Goal: Task Accomplishment & Management: Use online tool/utility

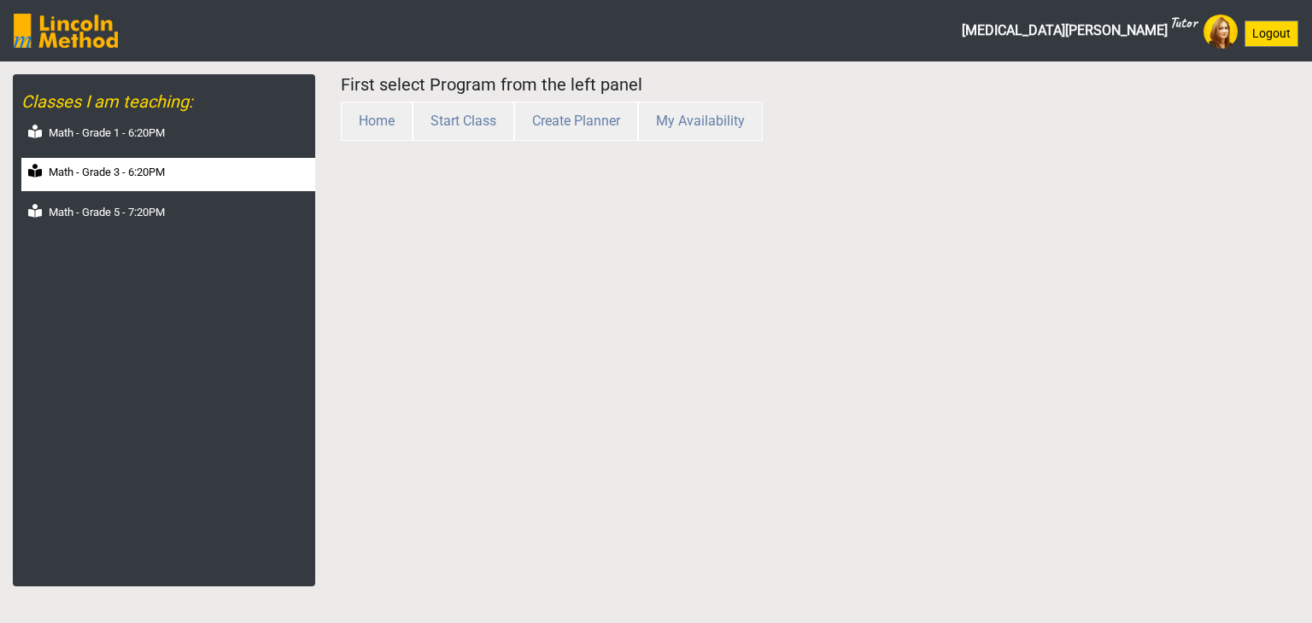
click at [133, 184] on div "Math - Grade 3 - 6:20PM" at bounding box center [168, 174] width 294 height 33
select select "month"
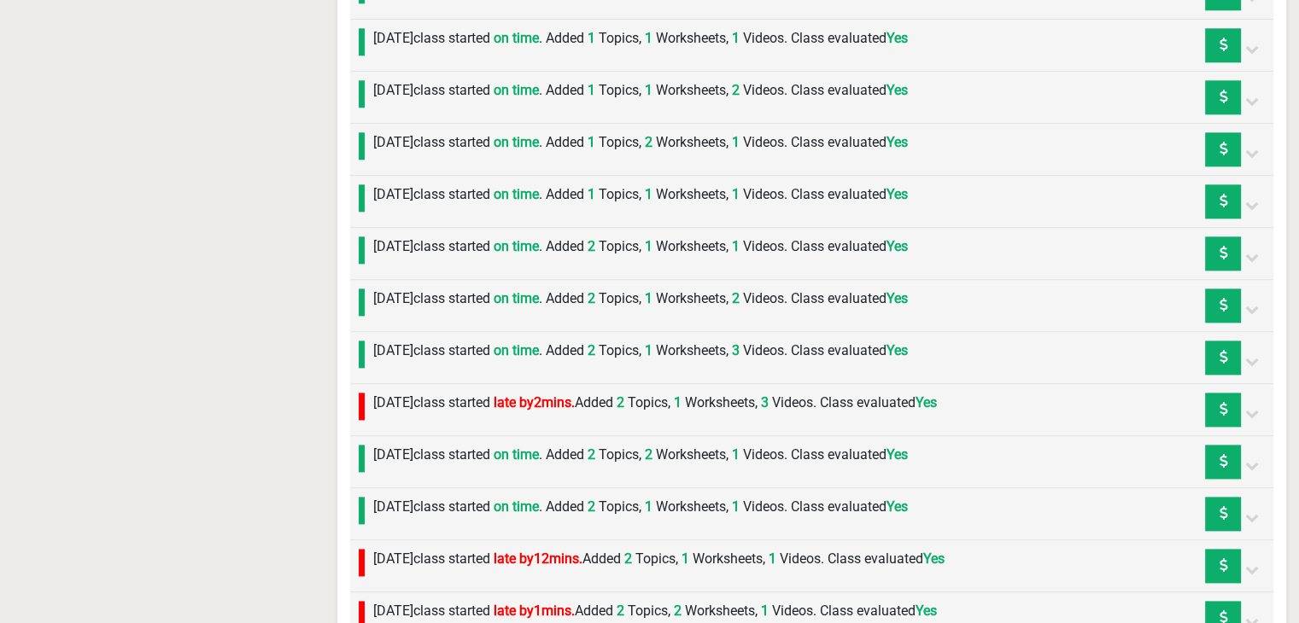
scroll to position [1938, 0]
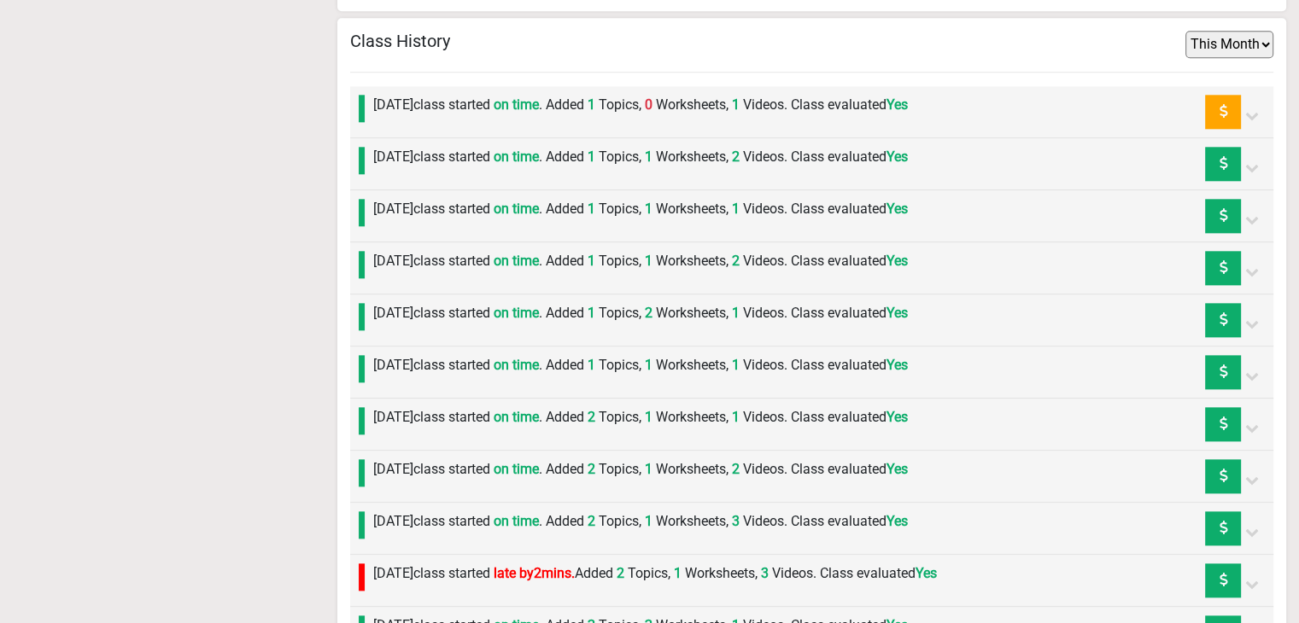
click at [523, 113] on div "[DATE] class started on time . Added 1 Topics, 0 Worksheets, 1 Videos. Class ev…" at bounding box center [636, 112] width 543 height 34
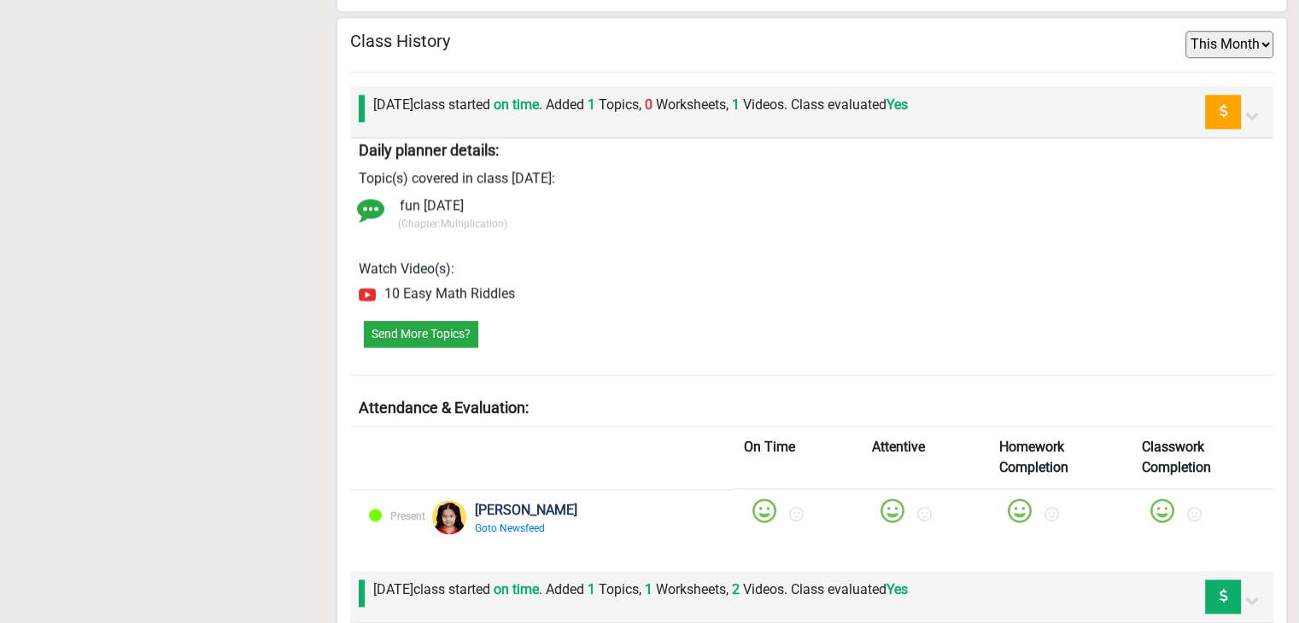
click at [526, 138] on div "Daily planner details: Topic(s) covered in class [DATE]: fun [DATE] (Chapter: M…" at bounding box center [812, 222] width 924 height 169
click at [515, 101] on label "[DATE] class started on time . Added 1 Topics, 0 Worksheets, 1 Videos. Class ev…" at bounding box center [640, 105] width 535 height 20
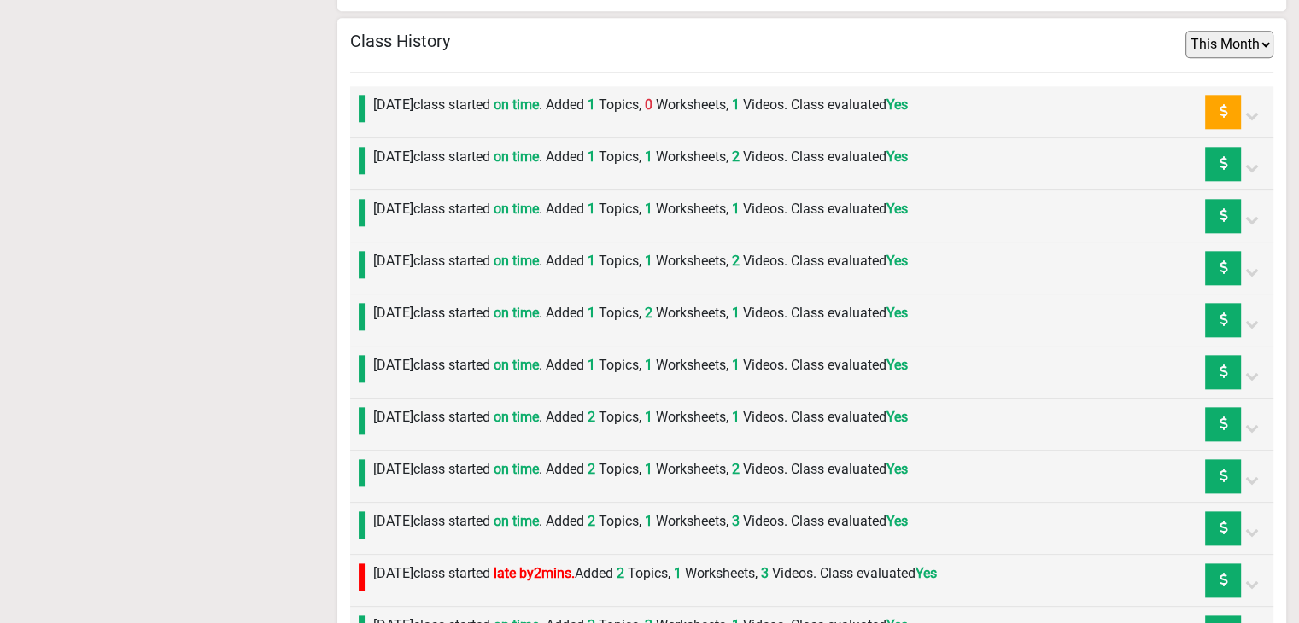
click at [528, 167] on div "[DATE] class started on time . Added 1 Topics, 1 Worksheets, 2 Videos. Class ev…" at bounding box center [636, 164] width 543 height 34
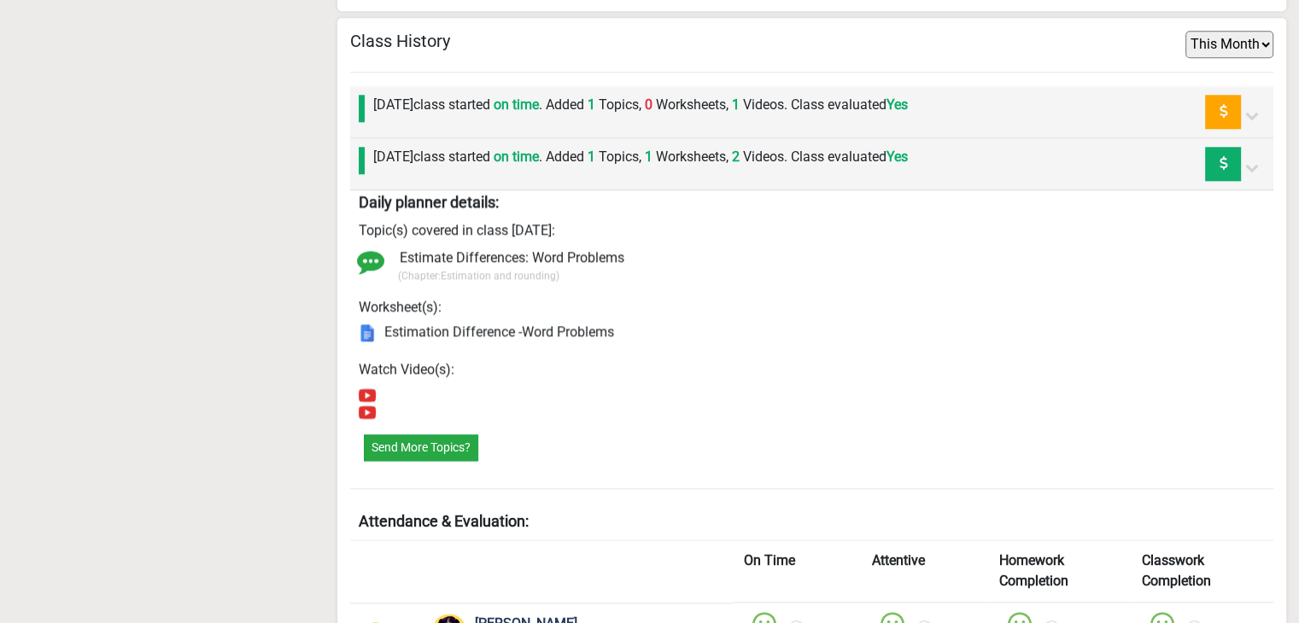
click at [527, 161] on label "[DATE] class started on time . Added 1 Topics, 1 Worksheets, 2 Videos. Class ev…" at bounding box center [640, 157] width 535 height 20
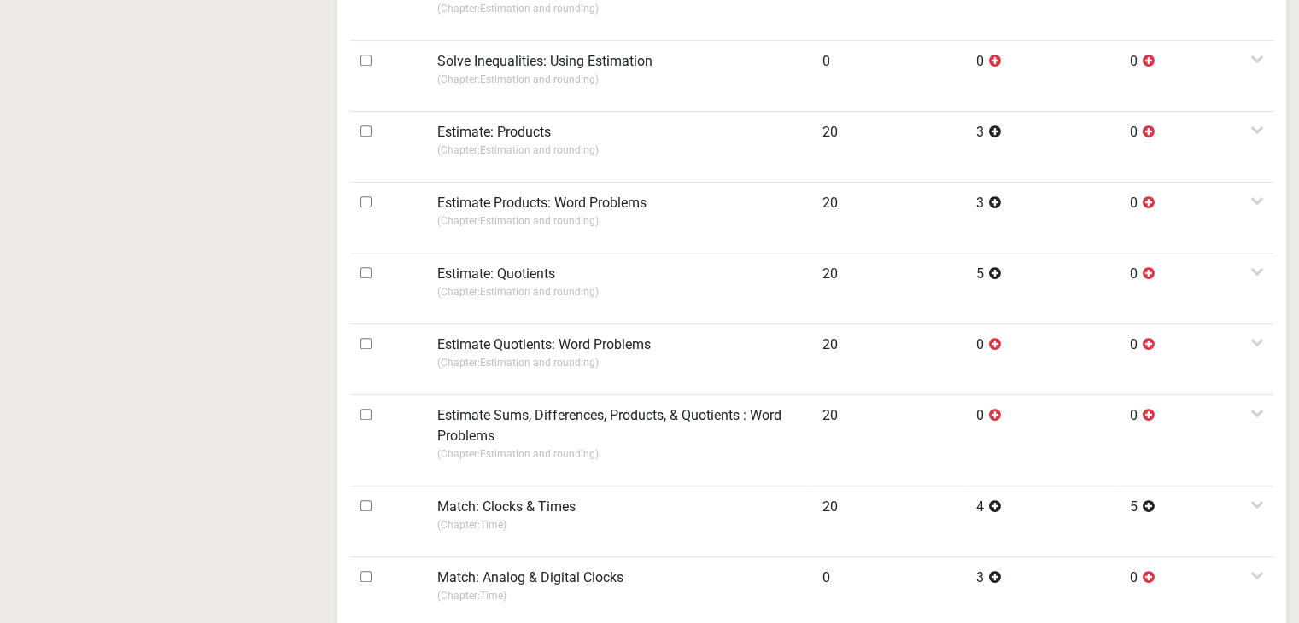
scroll to position [742, 0]
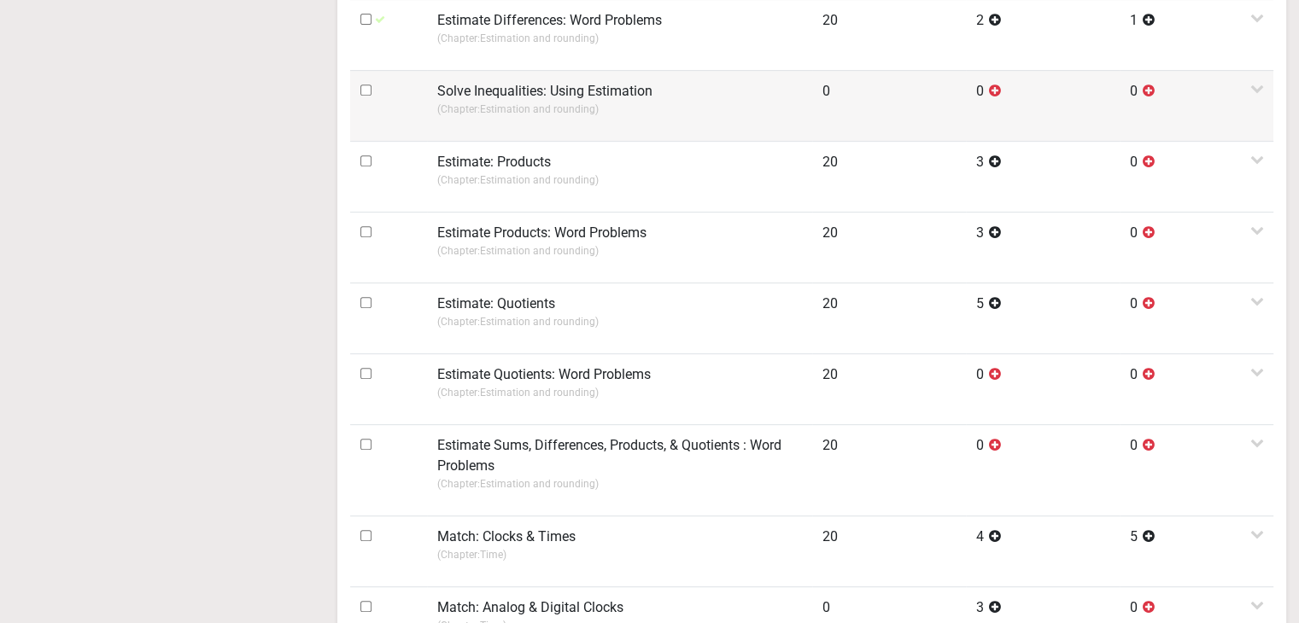
click at [365, 86] on input "checkbox" at bounding box center [365, 90] width 11 height 11
checkbox input "true"
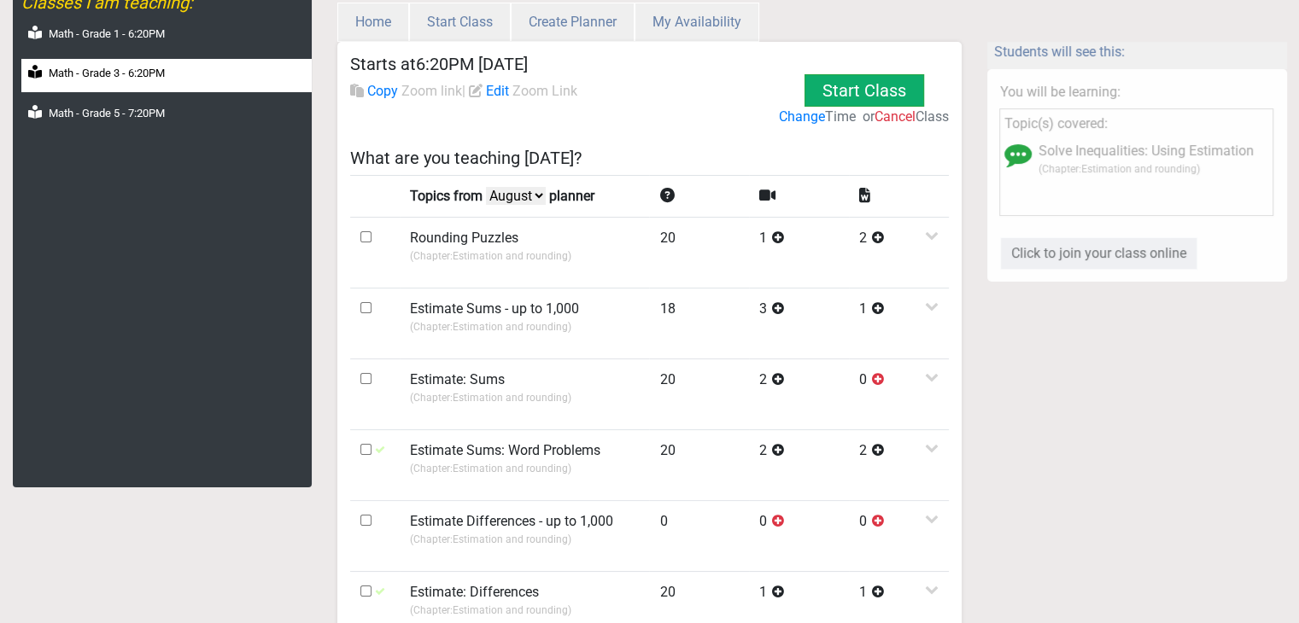
scroll to position [0, 0]
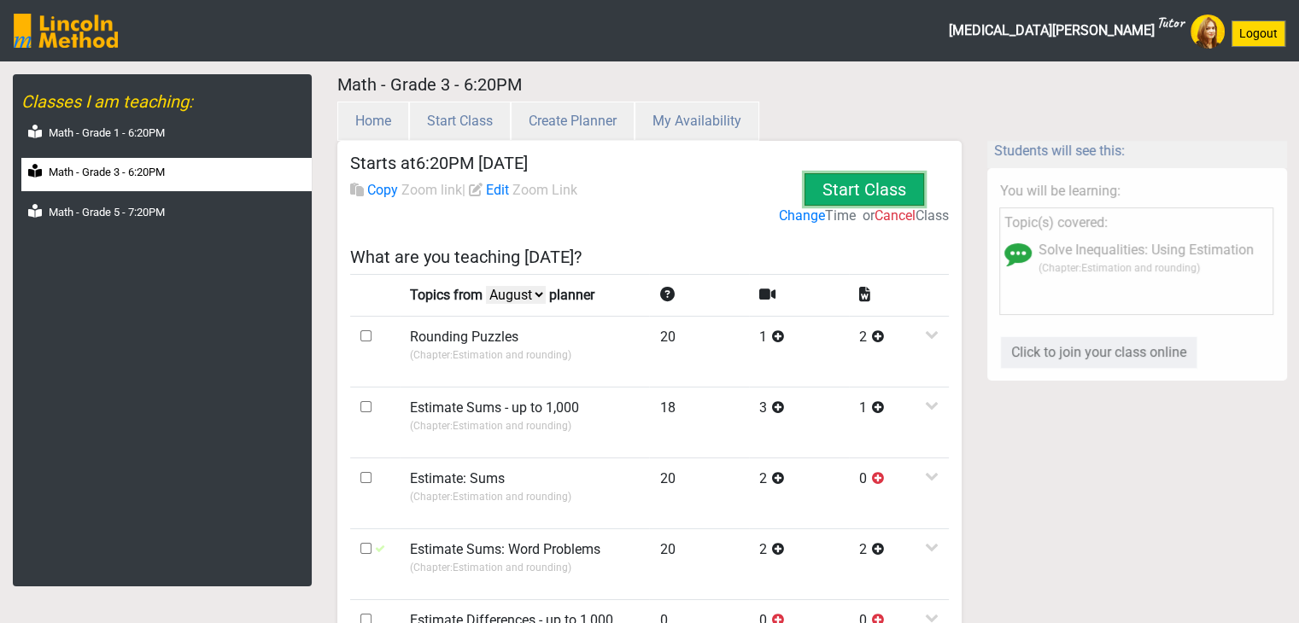
click at [833, 190] on button "Start Class" at bounding box center [864, 189] width 120 height 32
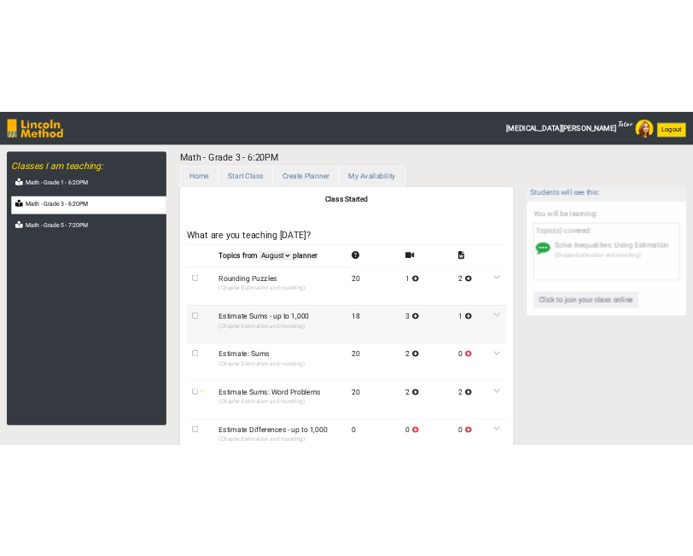
scroll to position [342, 0]
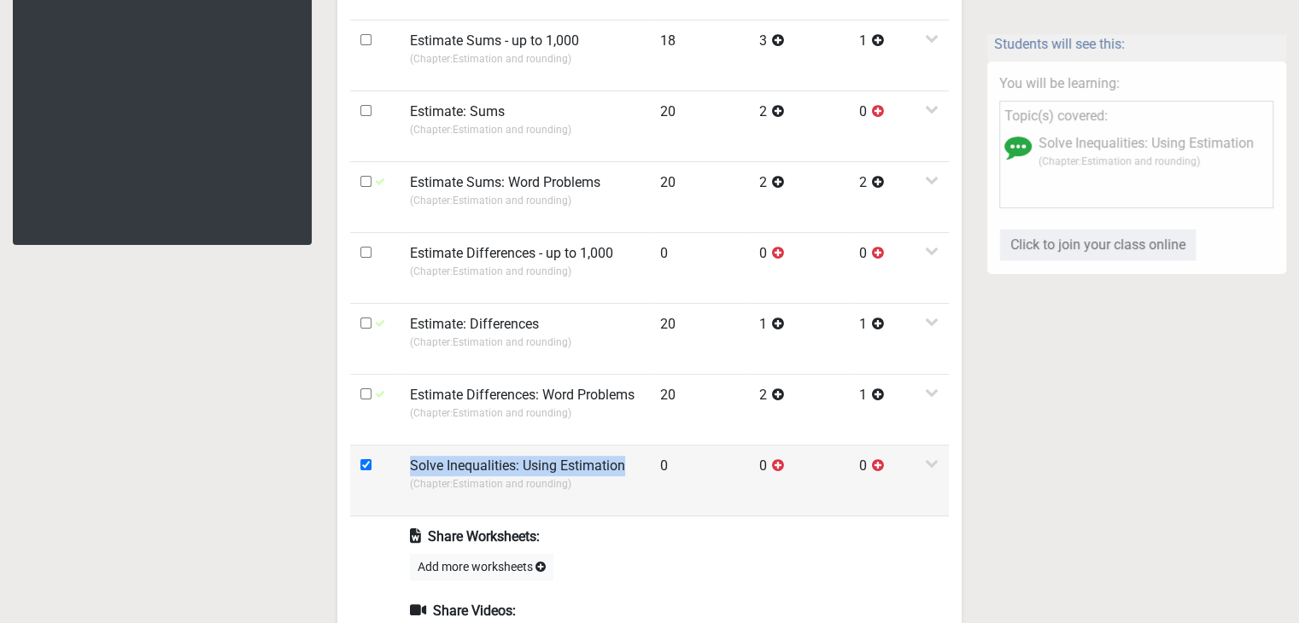
drag, startPoint x: 423, startPoint y: 462, endPoint x: 634, endPoint y: 465, distance: 211.8
click at [634, 465] on td "Solve Inequalities: Using Estimation (Chapter: Estimation and rounding )" at bounding box center [524, 480] width 249 height 71
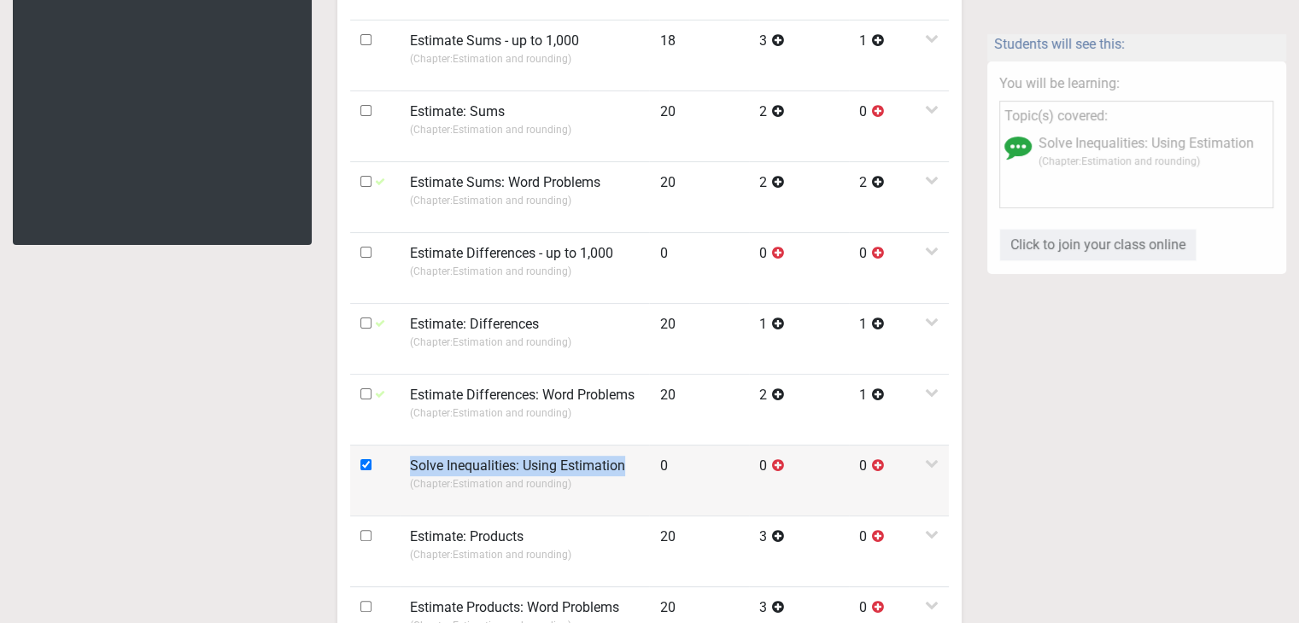
copy label "Solve Inequalities: Using Estimation"
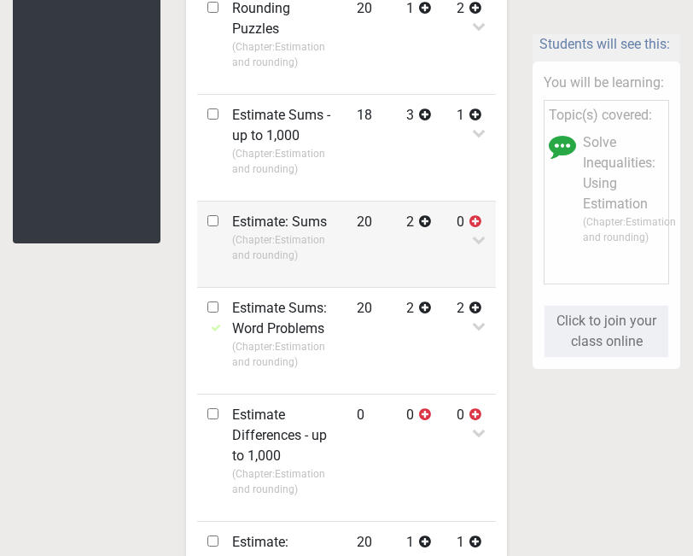
scroll to position [683, 0]
